Goal: Task Accomplishment & Management: Use online tool/utility

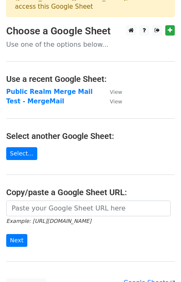
scroll to position [83, 0]
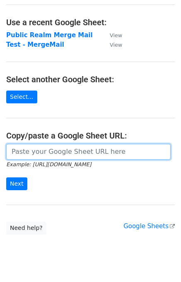
click at [45, 151] on input "url" at bounding box center [88, 152] width 164 height 16
paste input "https://docs.google.com/spreadsheets/d/1CgDIz81UjI9B8ntyUdjByIJQjAbR_pSsjhIYtXe…"
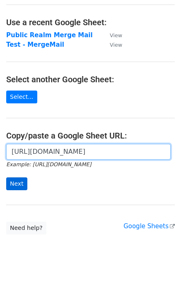
type input "https://docs.google.com/spreadsheets/d/1CgDIz81UjI9B8ntyUdjByIJQjAbR_pSsjhIYtXe…"
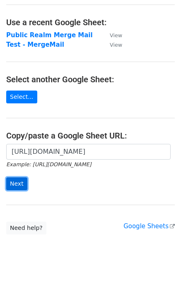
click at [19, 179] on input "Next" at bounding box center [16, 183] width 21 height 13
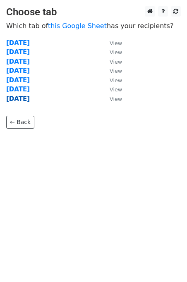
click at [25, 98] on strong "[DATE]" at bounding box center [18, 98] width 24 height 7
click at [26, 100] on strong "[DATE]" at bounding box center [18, 98] width 24 height 7
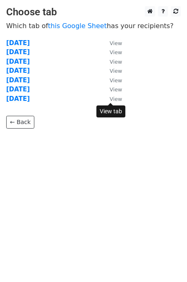
click at [117, 99] on small "View" at bounding box center [115, 99] width 12 height 6
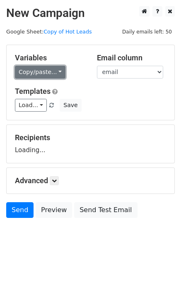
click at [44, 72] on link "Copy/paste..." at bounding box center [40, 72] width 50 height 13
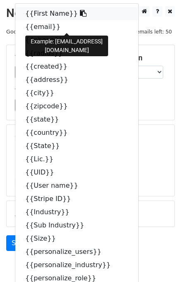
click at [43, 13] on link "{{First Name}}" at bounding box center [76, 13] width 123 height 13
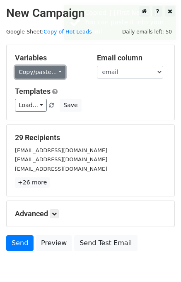
click at [38, 70] on link "Copy/paste..." at bounding box center [40, 72] width 50 height 13
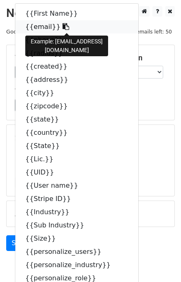
click at [44, 28] on link "{{email}}" at bounding box center [76, 26] width 123 height 13
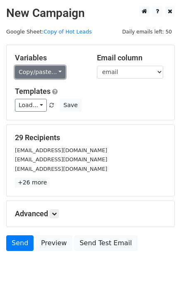
click at [42, 71] on link "Copy/paste..." at bounding box center [40, 72] width 50 height 13
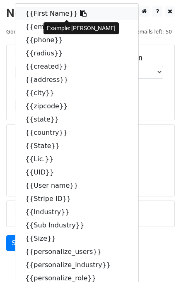
click at [37, 14] on link "{{First Name}}" at bounding box center [76, 13] width 123 height 13
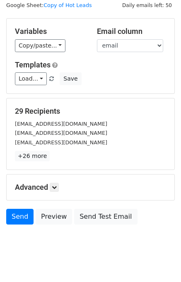
scroll to position [38, 0]
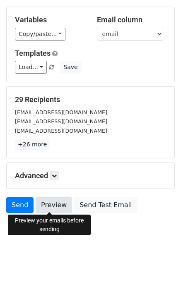
click at [48, 199] on link "Preview" at bounding box center [54, 205] width 36 height 16
click at [48, 205] on link "Preview" at bounding box center [54, 205] width 36 height 16
click at [46, 208] on link "Preview" at bounding box center [54, 205] width 36 height 16
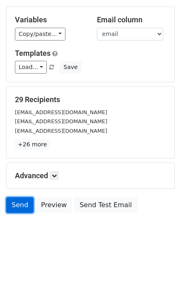
click at [20, 205] on link "Send" at bounding box center [19, 205] width 27 height 16
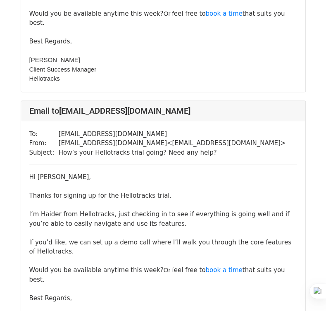
scroll to position [7008, 0]
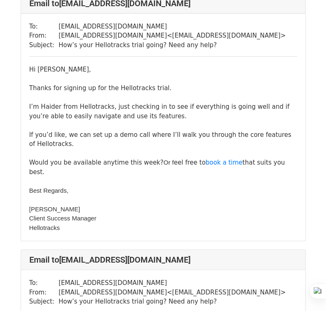
scroll to position [83, 0]
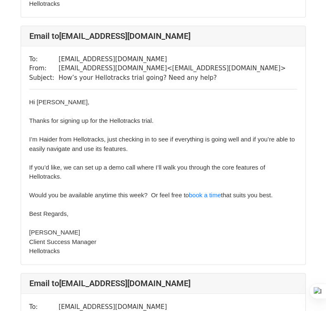
scroll to position [537, 0]
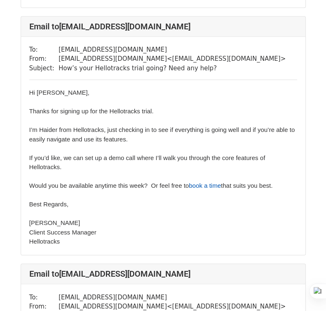
click at [205, 189] on link "book a time" at bounding box center [205, 185] width 32 height 7
